Goal: Transaction & Acquisition: Obtain resource

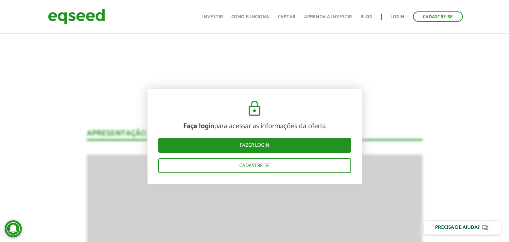
scroll to position [968, 0]
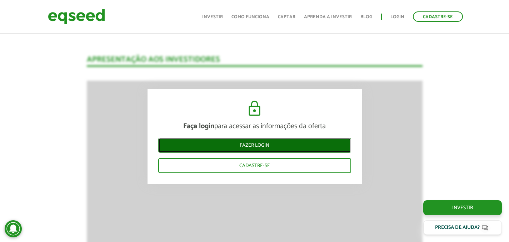
click at [240, 148] on link "Fazer login" at bounding box center [254, 145] width 193 height 15
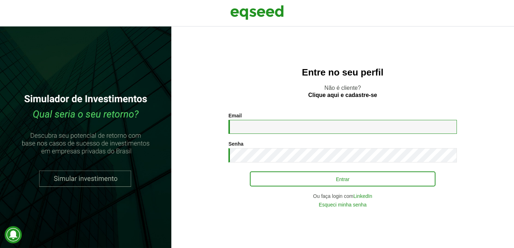
type input "**********"
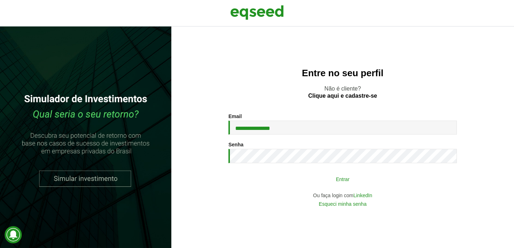
click at [304, 178] on button "Entrar" at bounding box center [343, 179] width 186 height 14
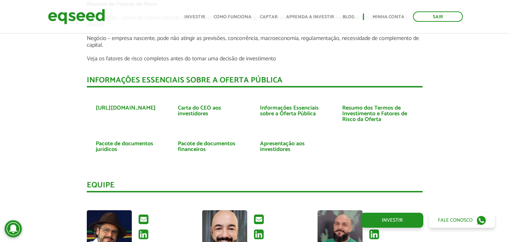
scroll to position [1642, 0]
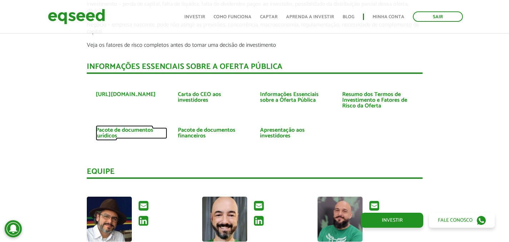
click at [139, 128] on link "Pacote de documentos jurídicos" at bounding box center [131, 133] width 71 height 11
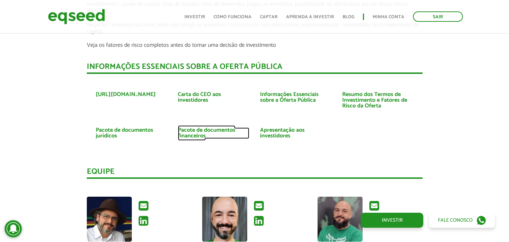
click at [225, 128] on link "Pacote de documentos financeiros" at bounding box center [213, 133] width 71 height 11
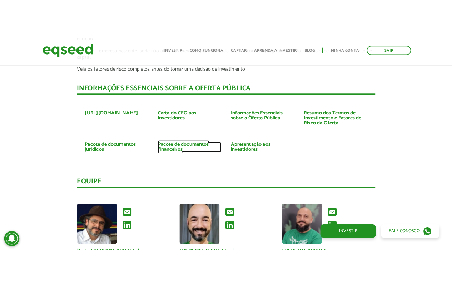
scroll to position [1620, 0]
